Goal: Task Accomplishment & Management: Manage account settings

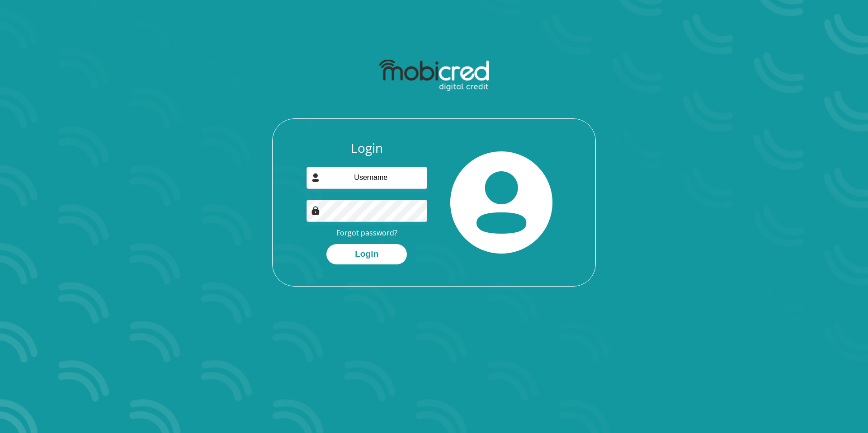
click at [398, 175] on input "email" at bounding box center [367, 178] width 121 height 22
type input "[EMAIL_ADDRESS][DOMAIN_NAME]"
click at [319, 302] on div "Login mxinwa.q@gmail.com Forgot password? Login" at bounding box center [434, 171] width 516 height 276
click at [365, 258] on button "Login" at bounding box center [367, 254] width 81 height 20
